Goal: Information Seeking & Learning: Learn about a topic

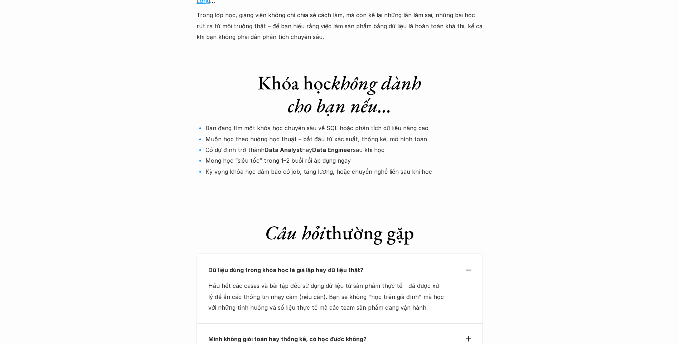
scroll to position [2326, 0]
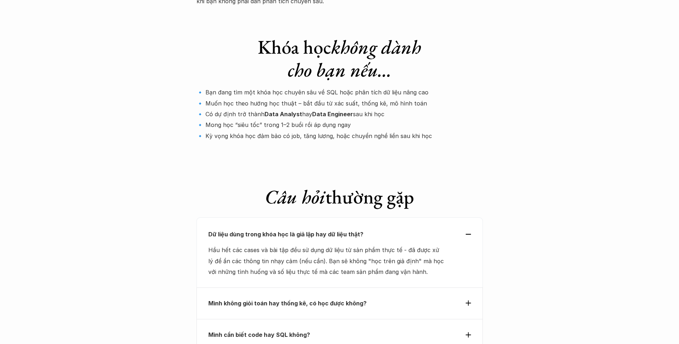
click at [469, 298] on div "Mình không giỏi toán hay thống kê, có học được không?" at bounding box center [339, 303] width 263 height 11
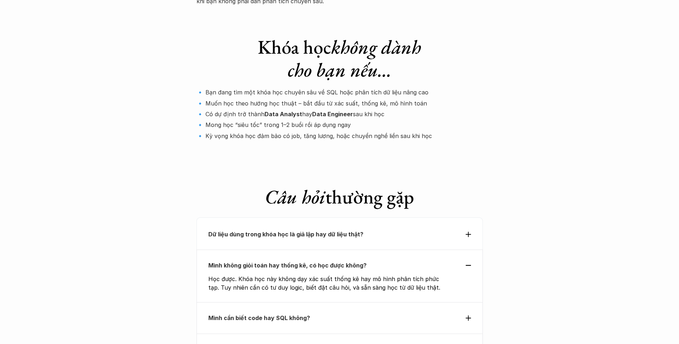
click at [456, 313] on div "Mình cần biết code hay SQL không?" at bounding box center [339, 318] width 263 height 11
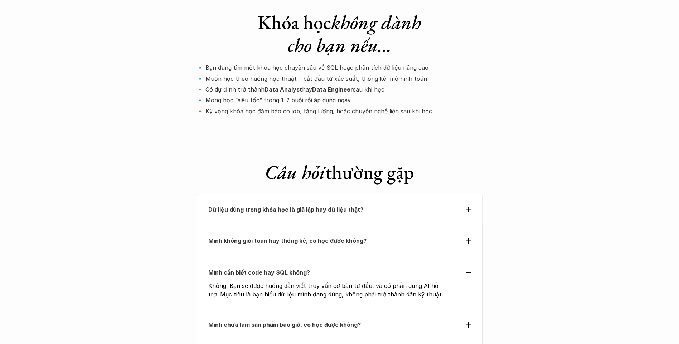
scroll to position [2397, 0]
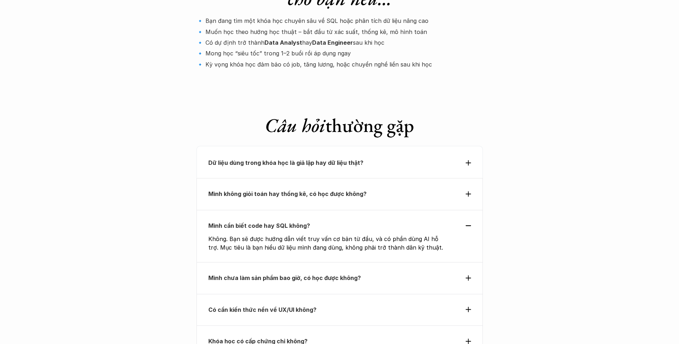
click at [471, 262] on div "Mình chưa làm sản phẩm bao giờ, có học được không?" at bounding box center [339, 277] width 286 height 31
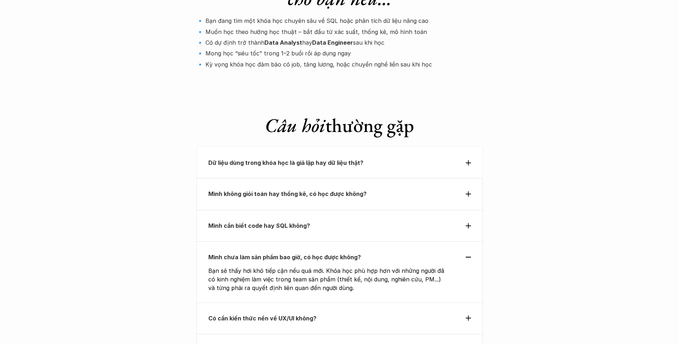
click at [363, 313] on p "Có cần kiến thức nền về UX/UI không?" at bounding box center [326, 318] width 237 height 11
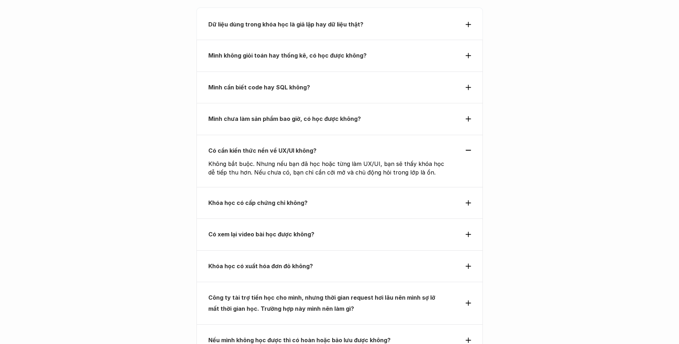
scroll to position [2576, 0]
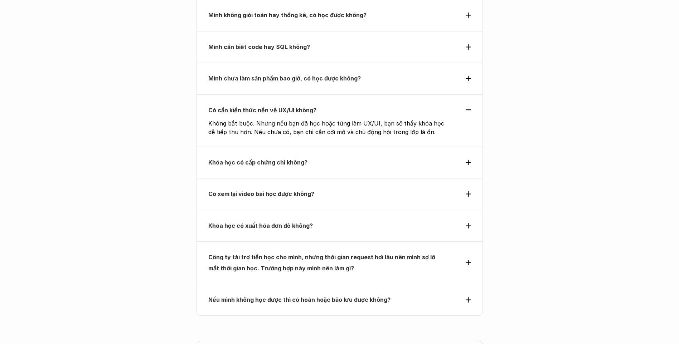
click at [326, 189] on p "Có xem lại video bài học được không?" at bounding box center [326, 194] width 237 height 11
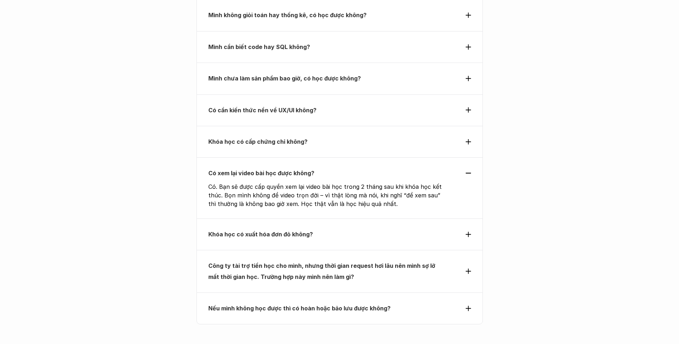
click at [333, 219] on div "Khóa học có xuất hóa đơn đỏ không?" at bounding box center [339, 234] width 286 height 31
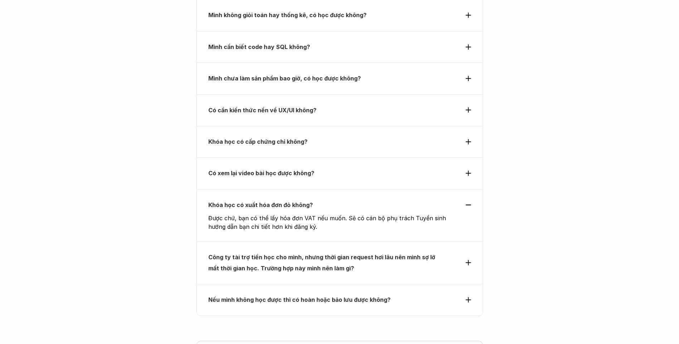
click at [336, 252] on p "Công ty tài trợ tiền học cho mình, nhưng thời gian request hơi lâu nên mình sợ …" at bounding box center [326, 263] width 237 height 22
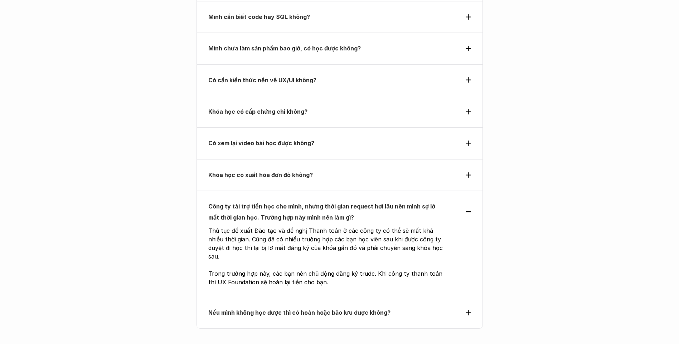
scroll to position [2684, 0]
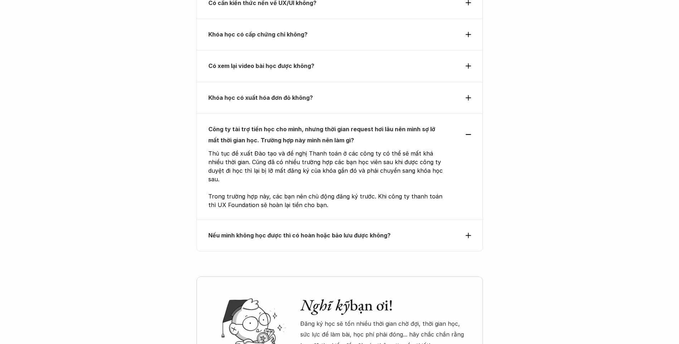
click at [346, 220] on div "Nếu mình không học được thì có hoàn hoặc bảo lưu được không?" at bounding box center [339, 235] width 286 height 31
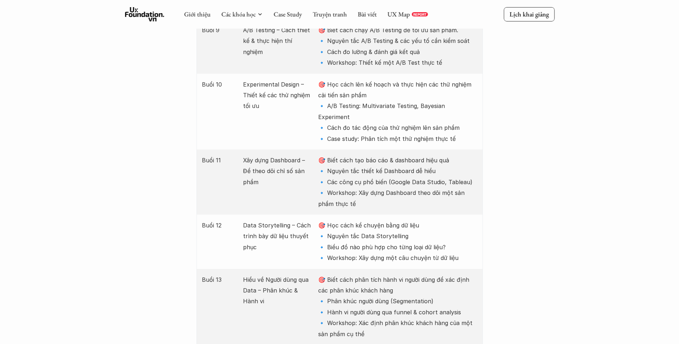
scroll to position [1223, 0]
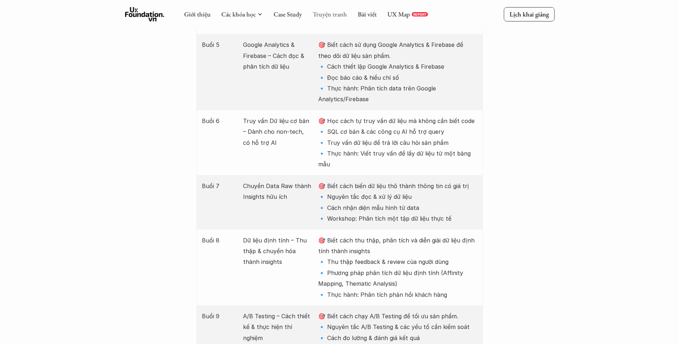
click at [341, 12] on link "Truyện tranh" at bounding box center [329, 14] width 34 height 8
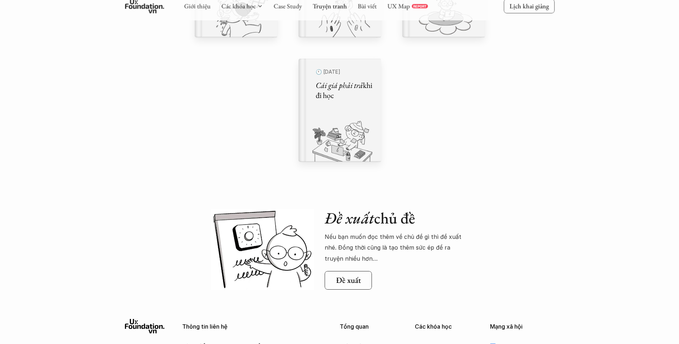
scroll to position [501, 0]
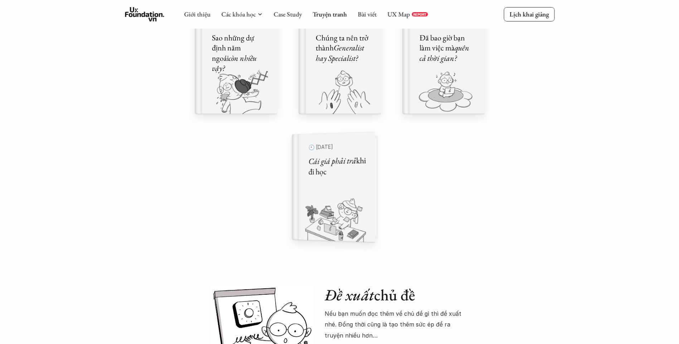
click at [352, 219] on img at bounding box center [329, 218] width 74 height 48
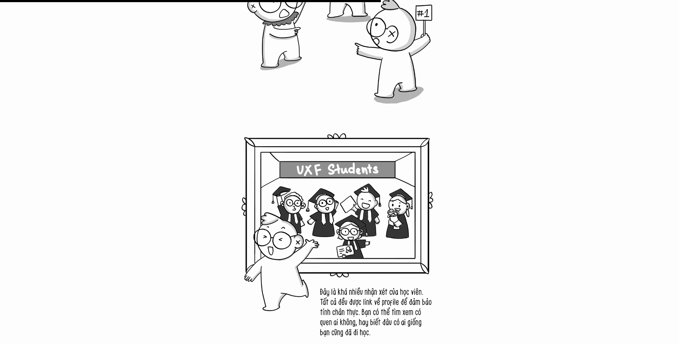
scroll to position [4508, 0]
